Goal: Find specific page/section: Find specific page/section

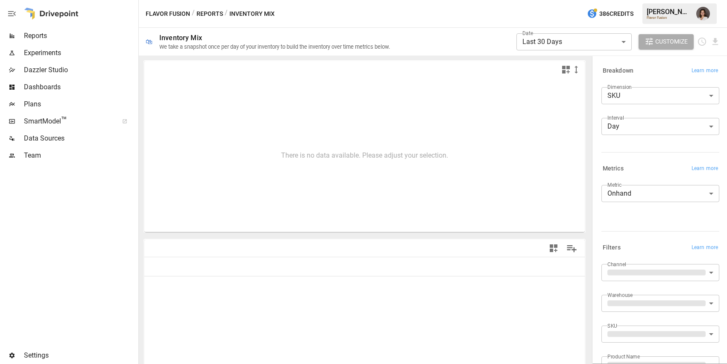
click at [81, 40] on span "Reports" at bounding box center [80, 36] width 113 height 10
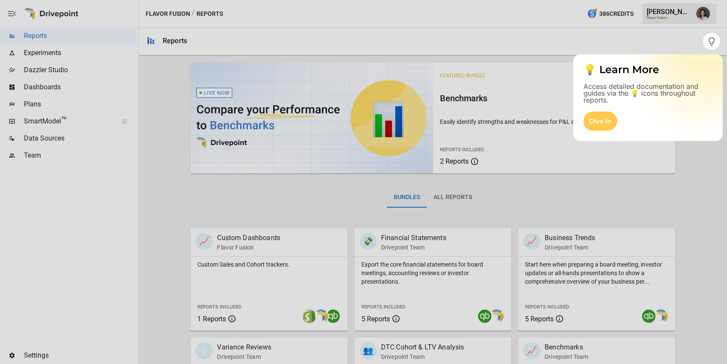
click at [713, 52] on div at bounding box center [363, 207] width 727 height 314
click at [713, 46] on icon "button" at bounding box center [711, 41] width 10 height 10
click at [603, 119] on div "Dive In" at bounding box center [600, 120] width 34 height 19
